Goal: Obtain resource: Obtain resource

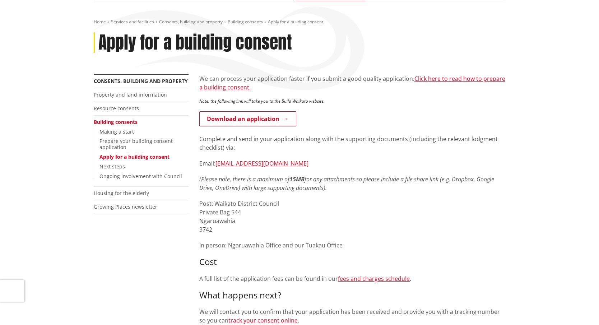
scroll to position [72, 0]
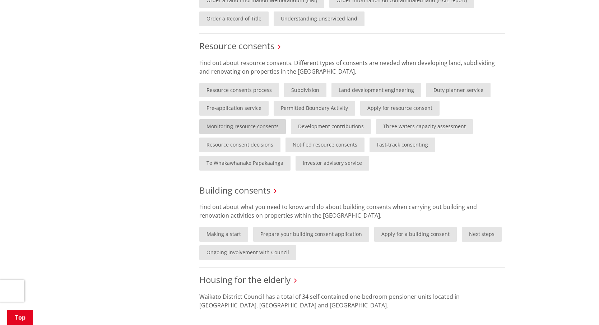
scroll to position [413, 0]
click at [224, 235] on link "Making a start" at bounding box center [223, 235] width 49 height 15
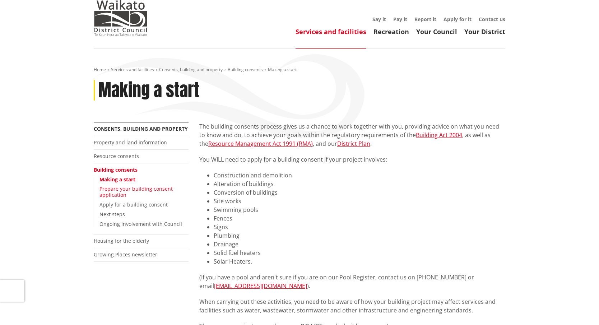
scroll to position [24, 0]
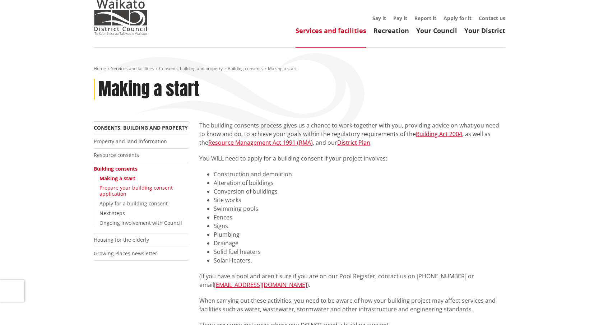
click at [118, 190] on link "Prepare your building consent application" at bounding box center [135, 190] width 73 height 13
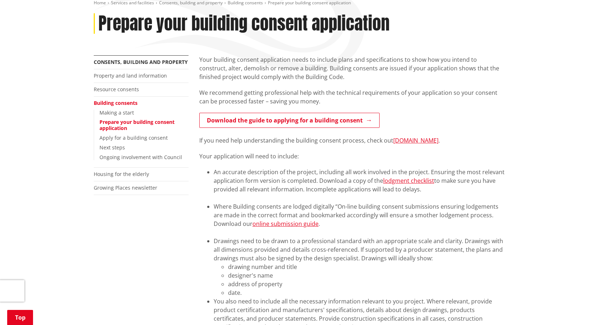
scroll to position [89, 0]
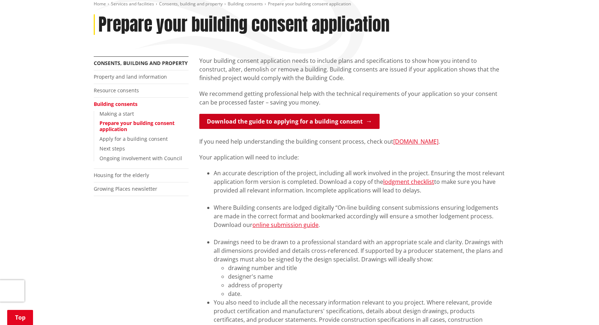
click at [297, 124] on link "Download the guide to applying for a building consent" at bounding box center [289, 121] width 180 height 15
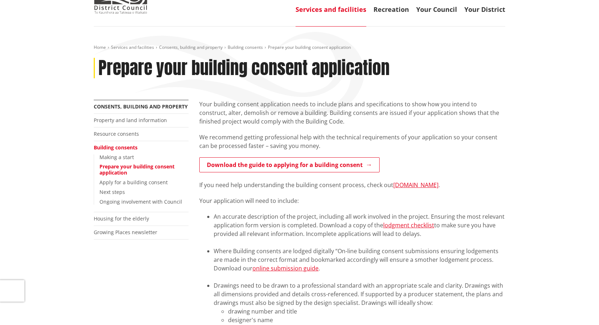
scroll to position [44, 0]
